Goal: Task Accomplishment & Management: Manage account settings

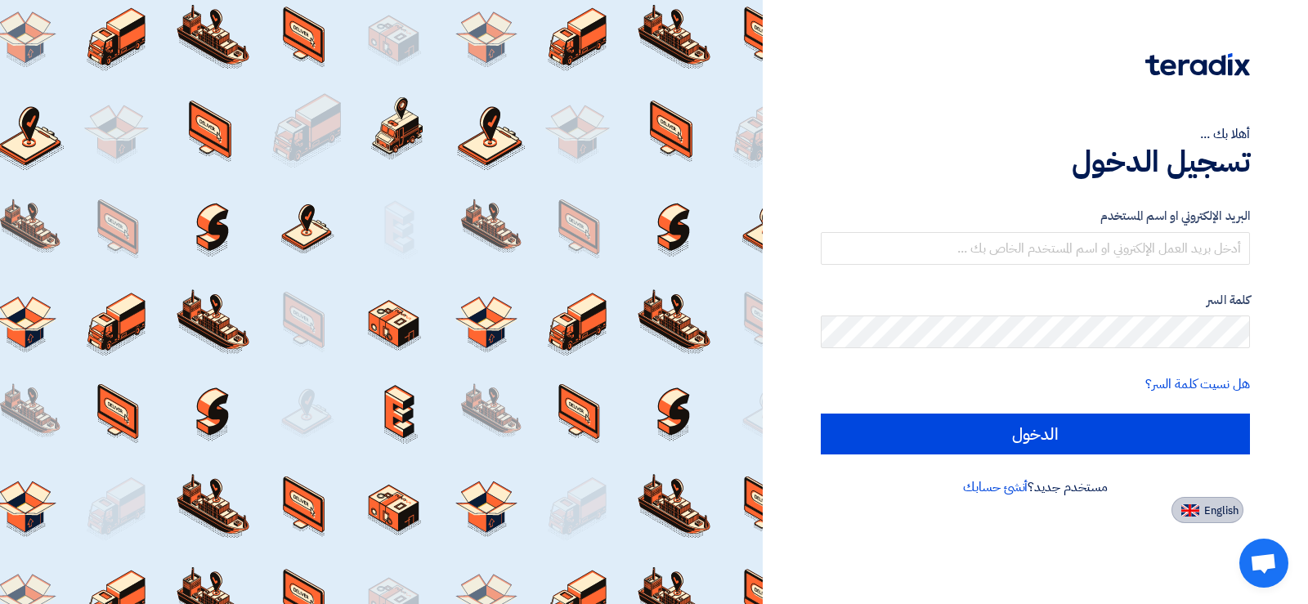
click at [1193, 519] on button "English" at bounding box center [1208, 510] width 72 height 26
type input "Sign in"
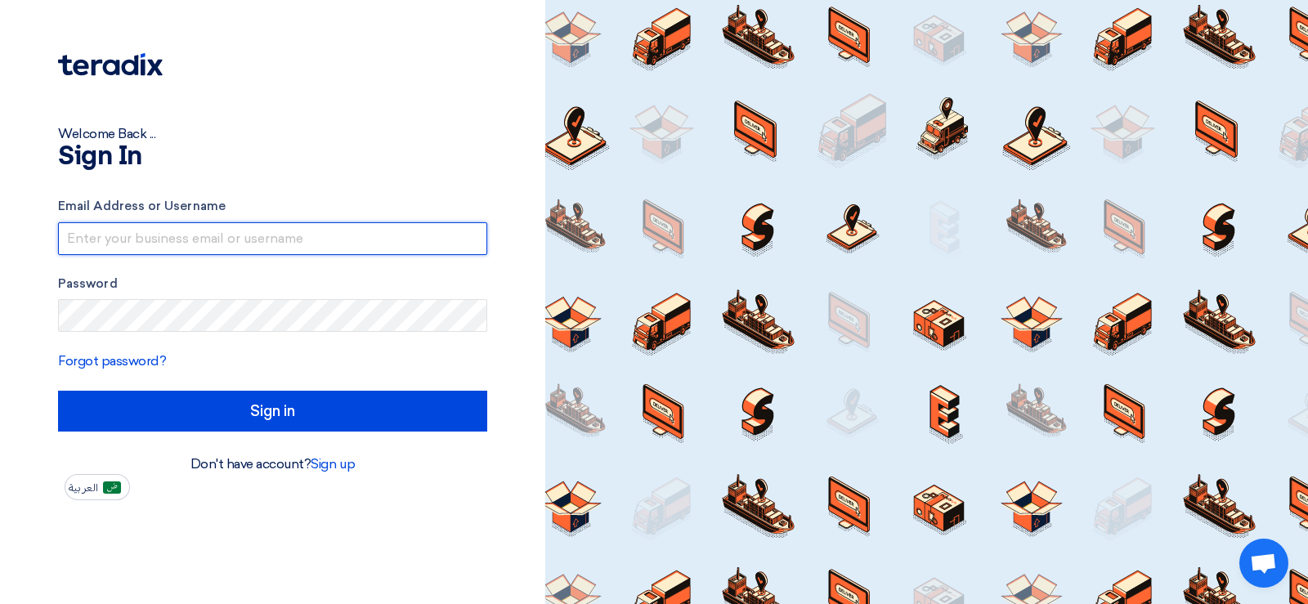
click at [181, 245] on input "text" at bounding box center [272, 238] width 429 height 33
type input "[EMAIL_ADDRESS][DOMAIN_NAME]"
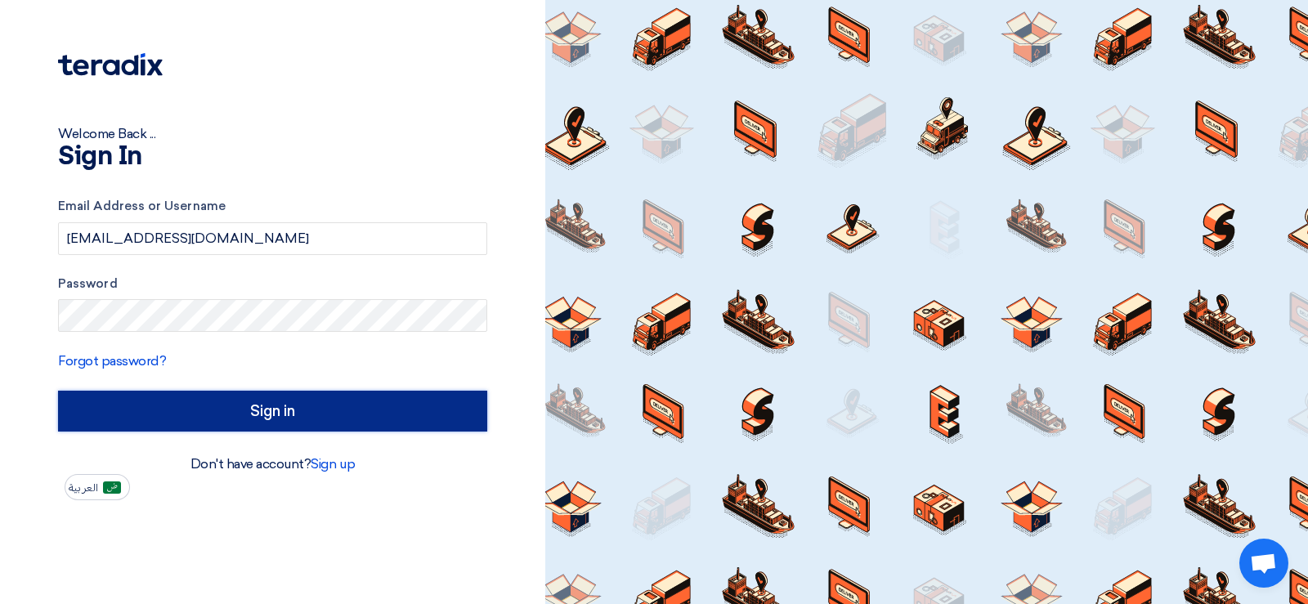
click at [207, 408] on input "Sign in" at bounding box center [272, 411] width 429 height 41
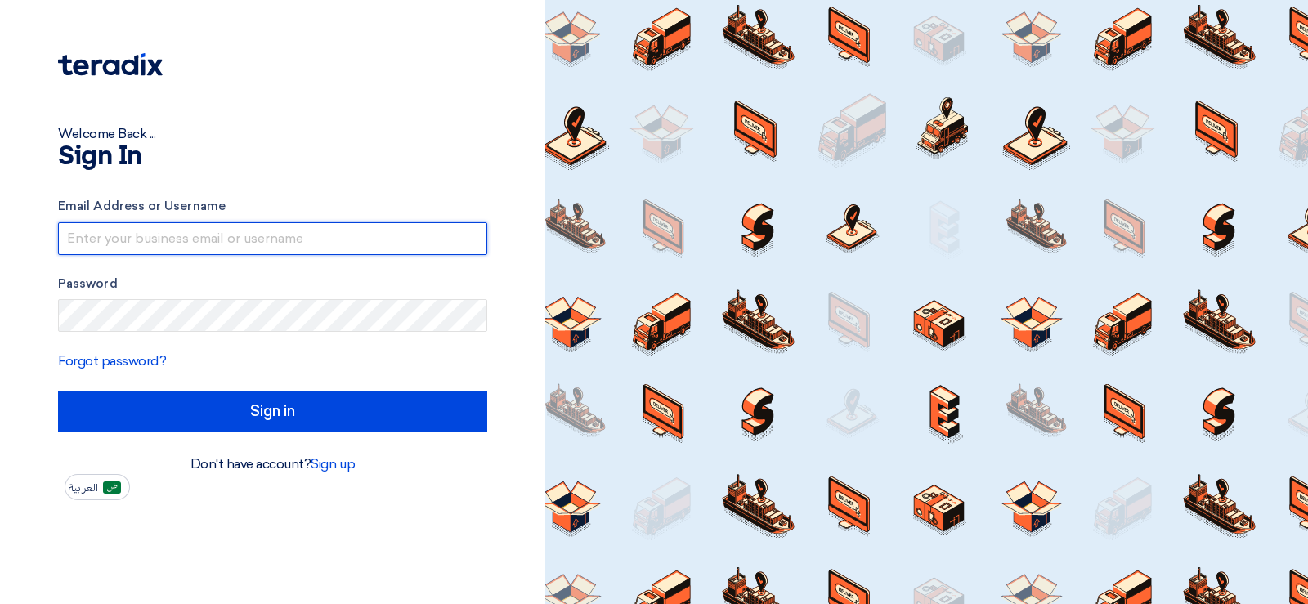
click at [216, 245] on input "text" at bounding box center [272, 238] width 429 height 33
type input "[EMAIL_ADDRESS][DOMAIN_NAME]"
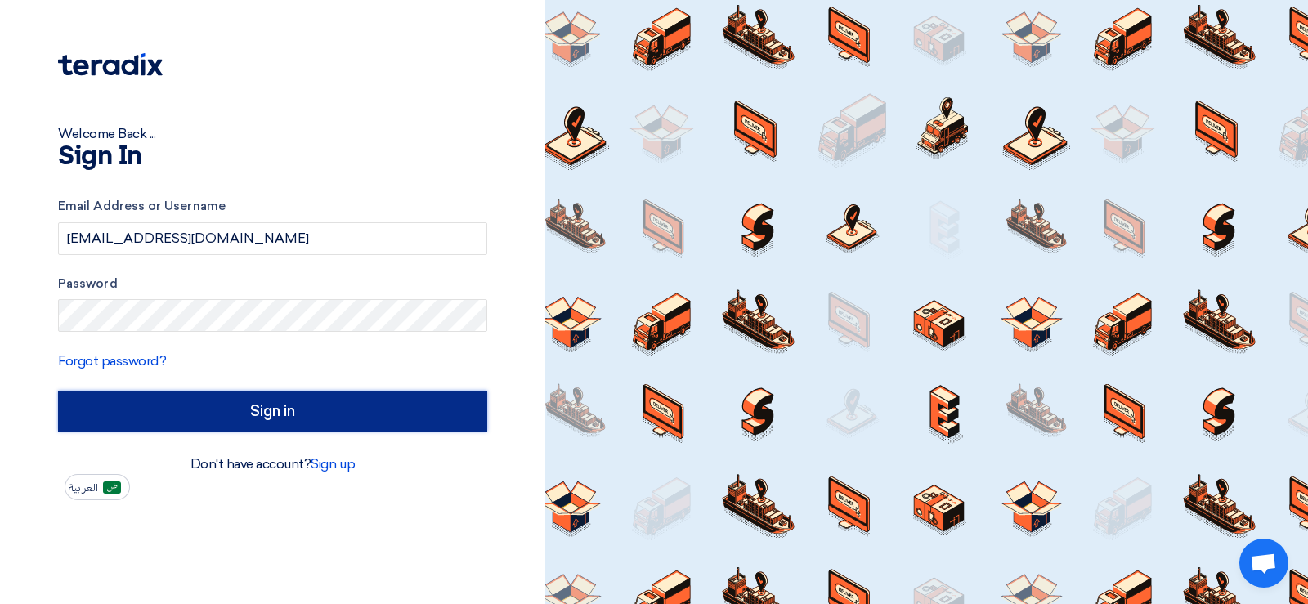
click at [261, 403] on input "Sign in" at bounding box center [272, 411] width 429 height 41
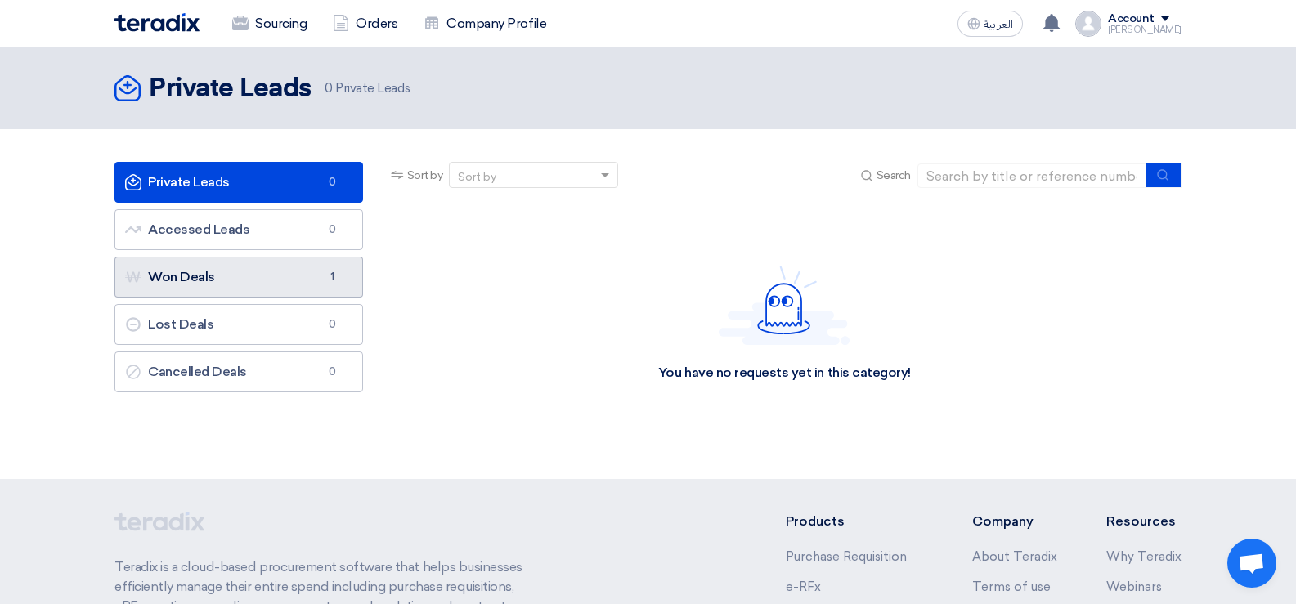
click at [254, 281] on link "Won Deals Won Deals 1" at bounding box center [238, 277] width 249 height 41
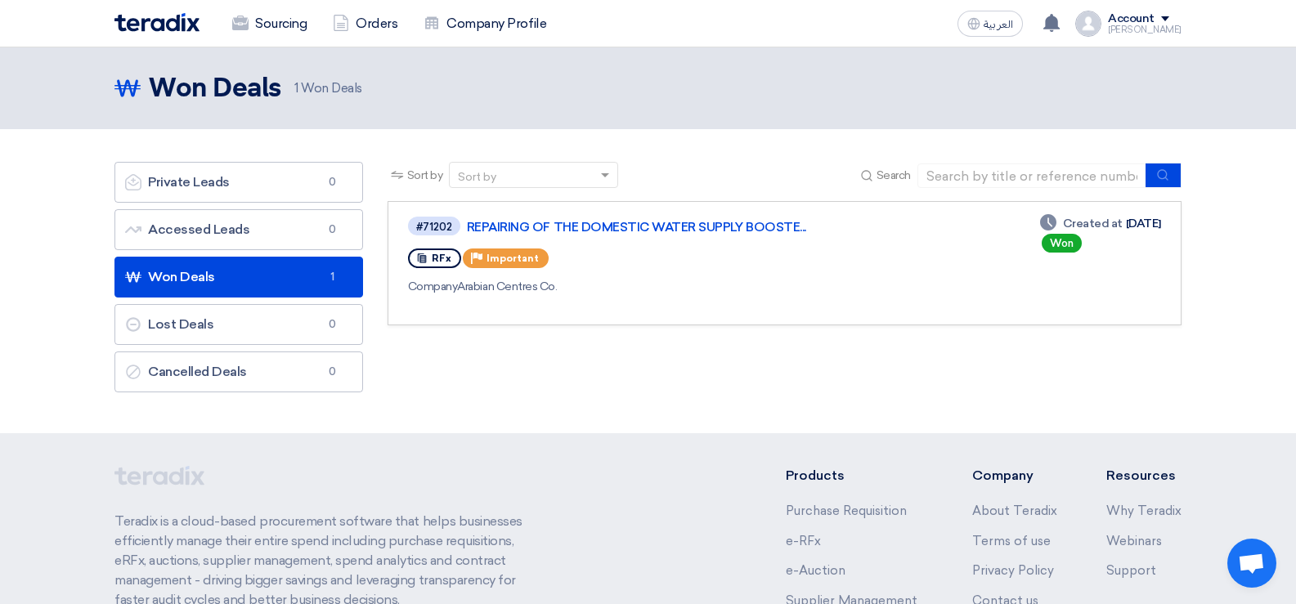
click at [1136, 28] on div "[PERSON_NAME]" at bounding box center [1145, 29] width 74 height 9
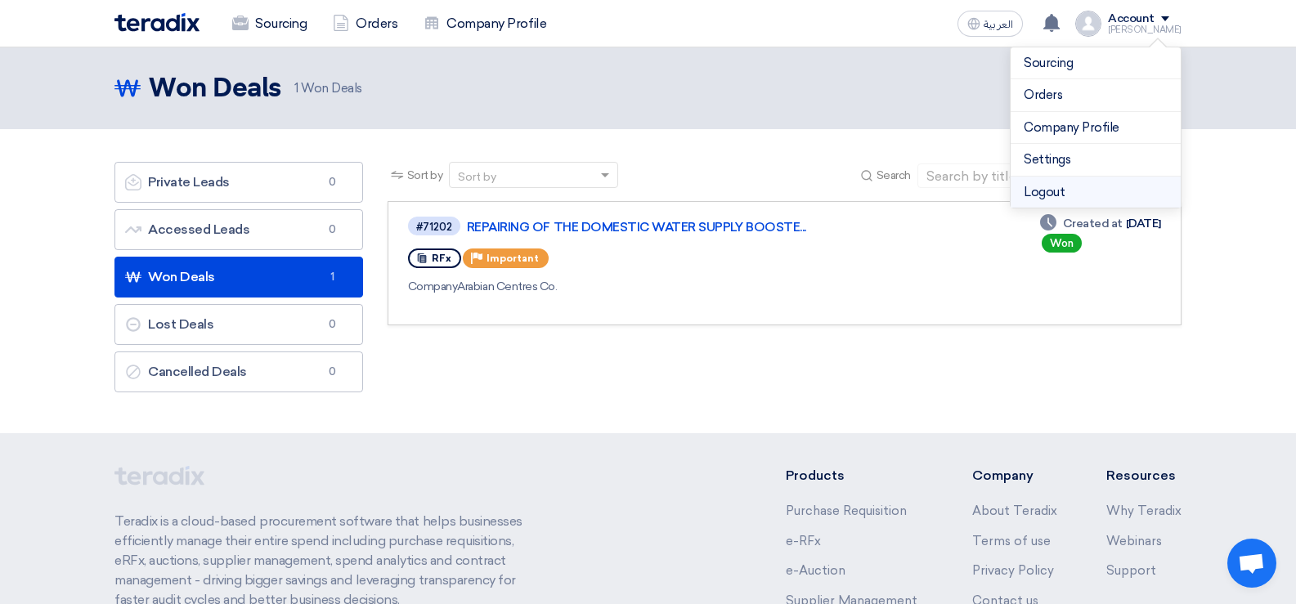
click at [1035, 197] on li "Logout" at bounding box center [1096, 193] width 170 height 32
